Goal: Subscribe to service/newsletter

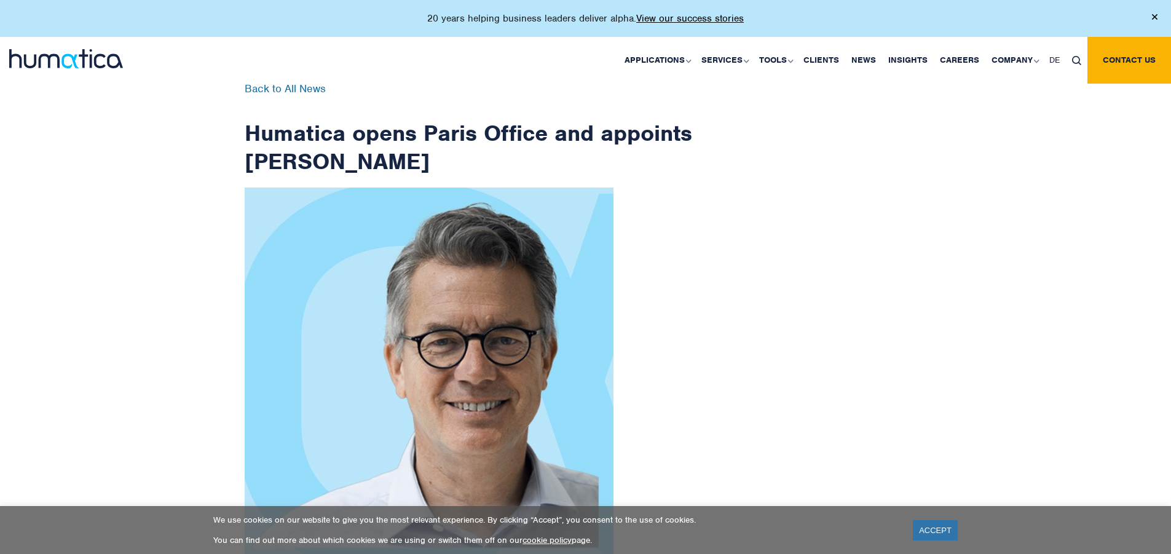
scroll to position [1961, 0]
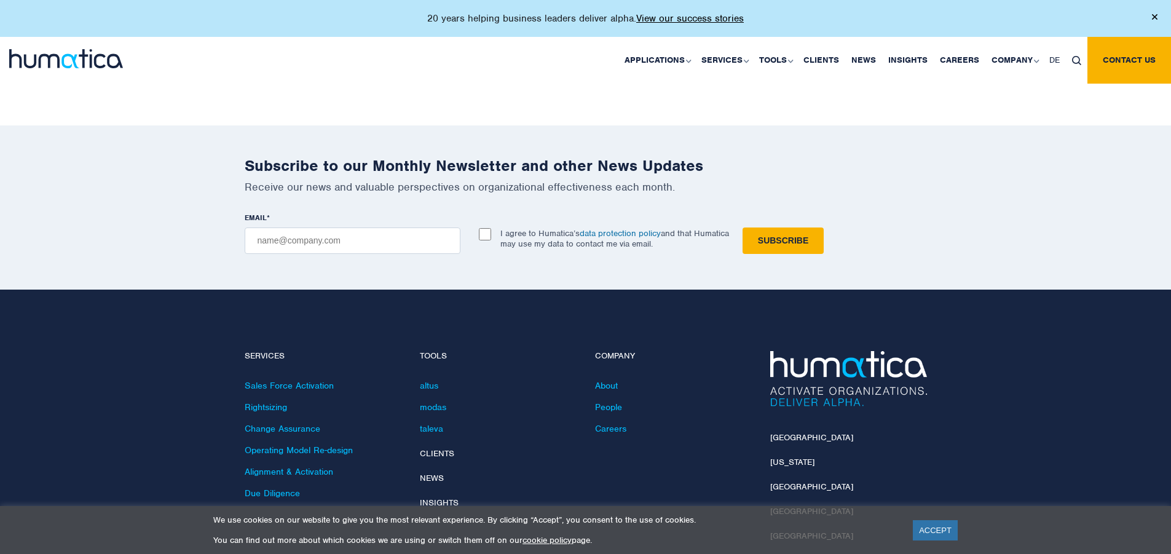
checkbox input "true"
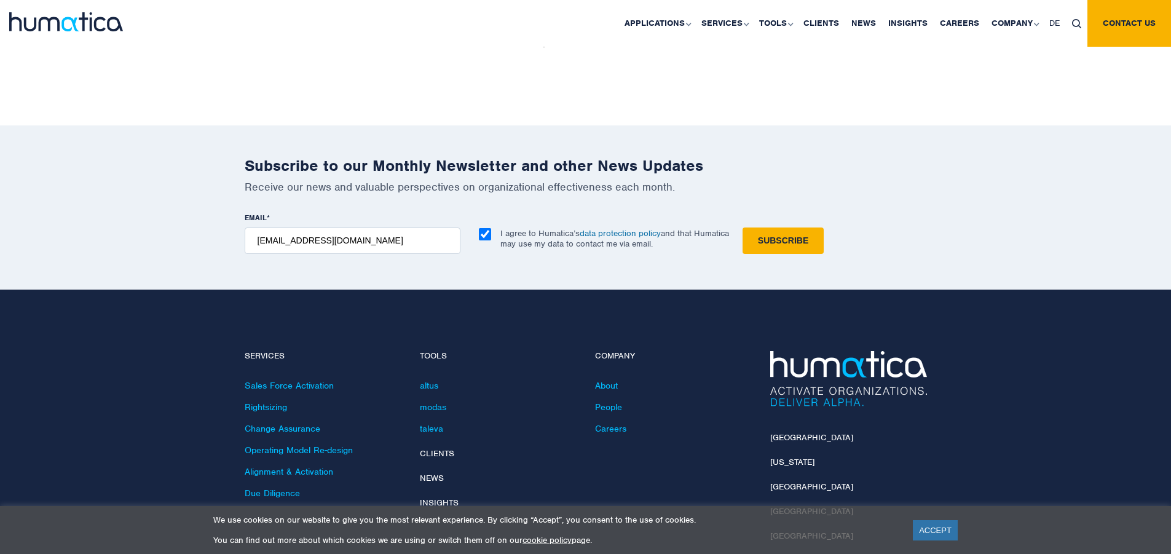
type input "[EMAIL_ADDRESS][DOMAIN_NAME]"
click at [742, 227] on input "Subscribe" at bounding box center [782, 240] width 81 height 26
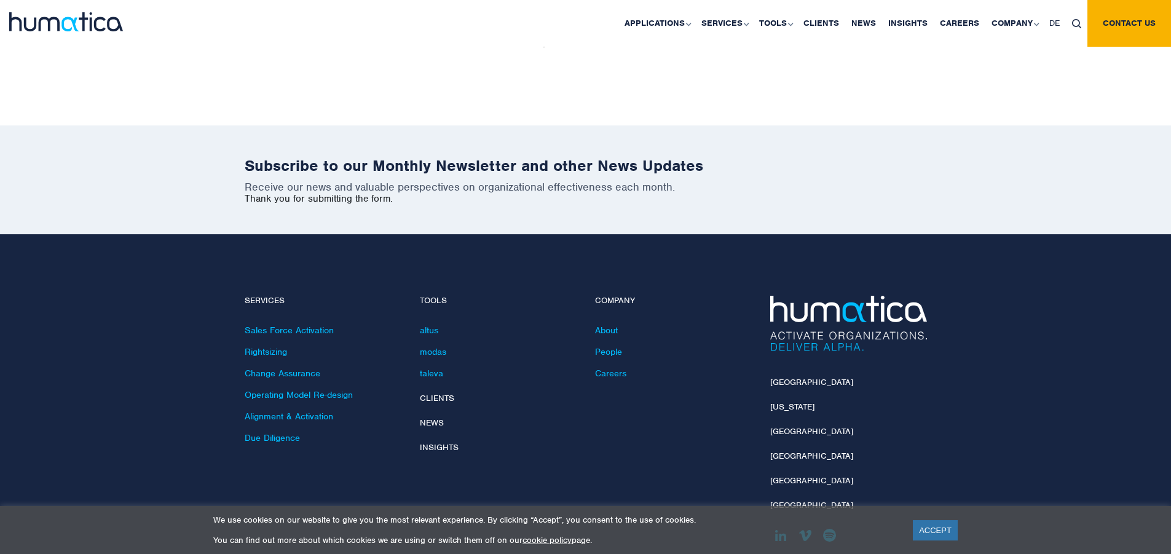
scroll to position [1905, 0]
